Goal: Transaction & Acquisition: Purchase product/service

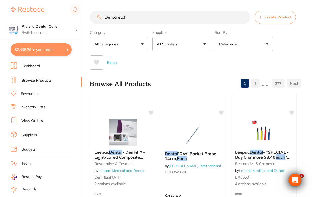
click at [202, 42] on button "All Suppliers" at bounding box center [181, 44] width 58 height 14
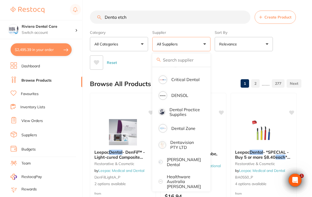
scroll to position [123, 0]
click at [180, 146] on p "Dentavision PTY LTD" at bounding box center [185, 144] width 31 height 10
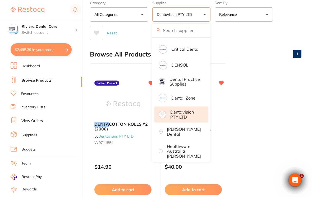
scroll to position [0, 0]
click at [273, 125] on ul "DENTA COTTON ROLLS #2 (2000) by Dentavision PTY LTD W9711554 Custom Product $14…" at bounding box center [195, 139] width 211 height 152
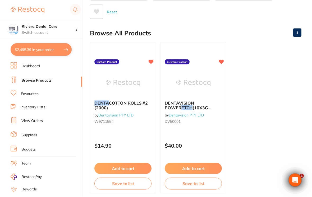
scroll to position [51, 0]
click at [204, 125] on div "DENTAVISION POWER ETCH (10X3G SYRINGES) by Dentavision PTY LTD DV50001" at bounding box center [192, 113] width 65 height 34
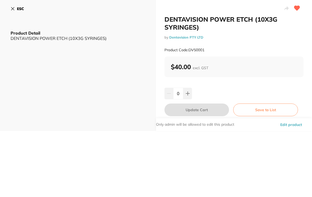
click at [187, 91] on button at bounding box center [187, 94] width 9 height 12
type input "1"
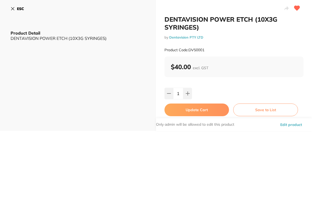
click at [194, 108] on button "Update Cart" at bounding box center [196, 109] width 64 height 13
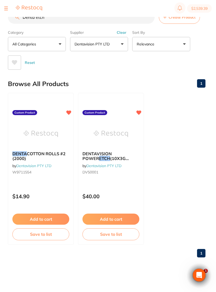
click at [201, 8] on button "$2,539.39" at bounding box center [199, 8] width 25 height 8
checkbox input "true"
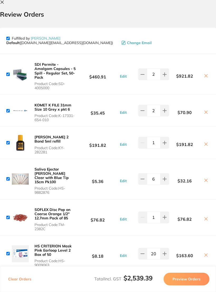
click at [4, 3] on icon at bounding box center [2, 2] width 4 height 4
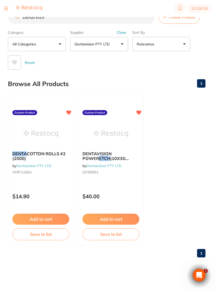
click at [6, 8] on button at bounding box center [6, 8] width 4 height 1
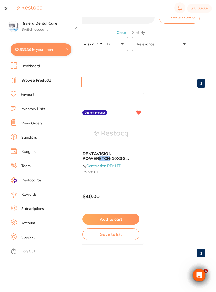
click at [36, 79] on link "Browse Products" at bounding box center [36, 80] width 30 height 5
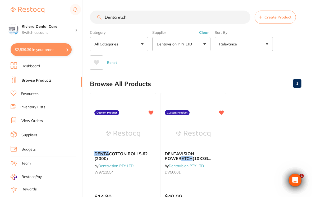
click at [137, 15] on input "Denta etch" at bounding box center [170, 17] width 160 height 13
type input "D"
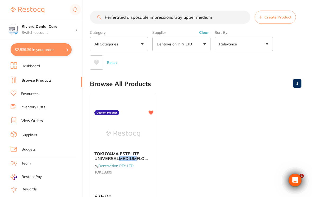
click at [114, 17] on input "Perferated disposable impressions tray upper medium" at bounding box center [170, 17] width 160 height 13
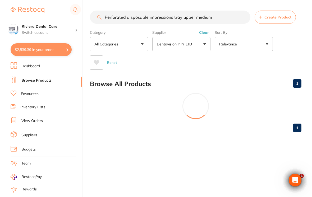
click at [218, 15] on input "Perforated disposable impressions tray upper medium" at bounding box center [170, 17] width 160 height 13
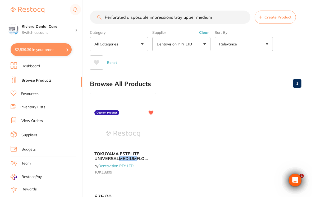
click at [288, 62] on div "Reset" at bounding box center [193, 60] width 207 height 18
click at [220, 15] on input "Perforated disposable impressions tray upper medium" at bounding box center [170, 17] width 160 height 13
type input "Perforated"
click at [293, 47] on div "Category All Categories All Categories No categories found Clear Category false…" at bounding box center [195, 49] width 211 height 42
click at [202, 45] on button "Dentavision PTY LTD" at bounding box center [181, 44] width 58 height 14
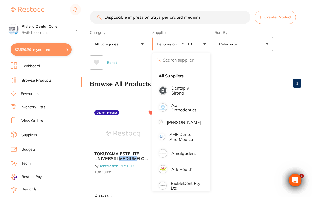
click at [171, 74] on strong "All Suppliers" at bounding box center [170, 75] width 25 height 5
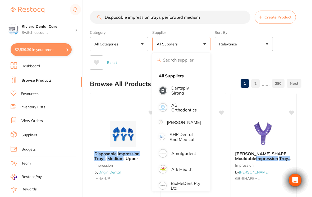
click at [296, 54] on div "Reset" at bounding box center [193, 60] width 207 height 18
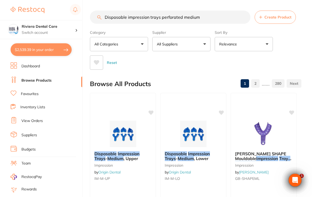
click at [211, 16] on input "Disposable impression trays perforated medium" at bounding box center [170, 17] width 160 height 13
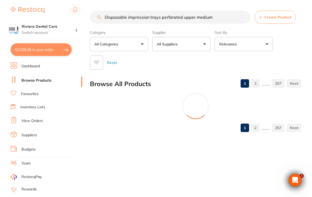
type input "Disposable impression trays perforated upper medium"
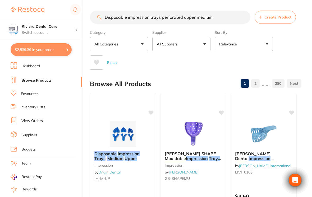
click at [291, 55] on div "Reset" at bounding box center [193, 60] width 207 height 18
